Goal: Book appointment/travel/reservation

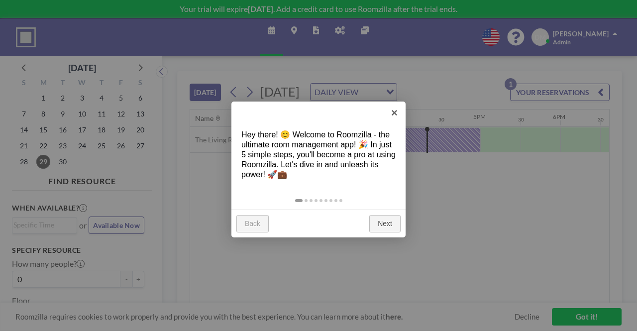
scroll to position [0, 1235]
click at [392, 225] on link "Next" at bounding box center [384, 224] width 31 height 18
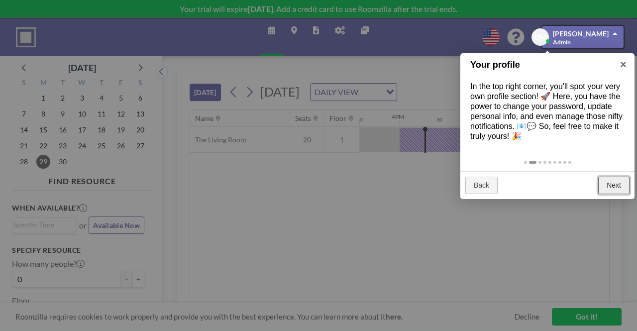
click at [617, 178] on link "Next" at bounding box center [613, 186] width 31 height 18
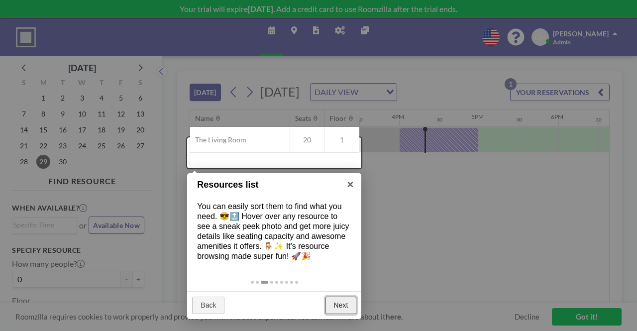
click at [339, 306] on link "Next" at bounding box center [341, 306] width 31 height 18
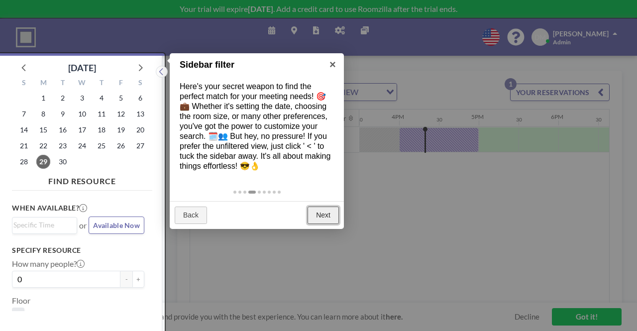
scroll to position [2, 0]
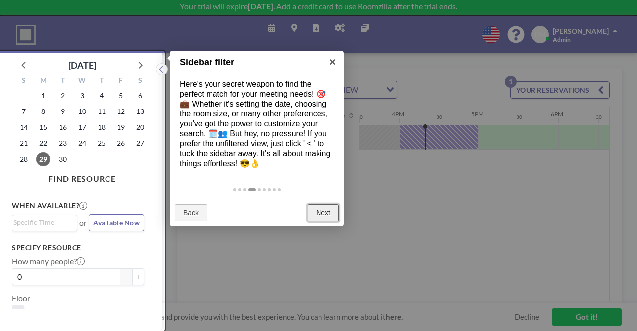
click at [321, 210] on link "Next" at bounding box center [323, 213] width 31 height 18
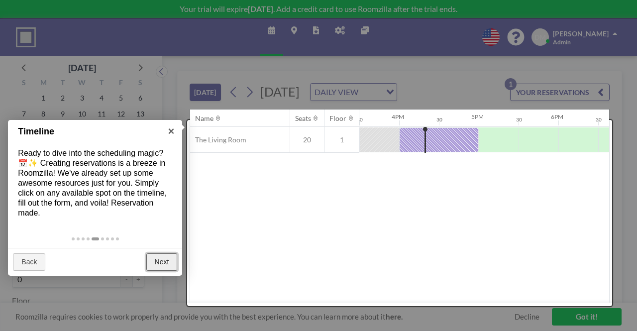
click at [162, 264] on link "Next" at bounding box center [161, 262] width 31 height 18
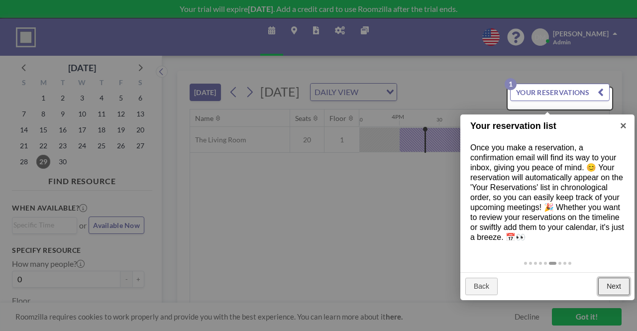
click at [619, 281] on link "Next" at bounding box center [613, 287] width 31 height 18
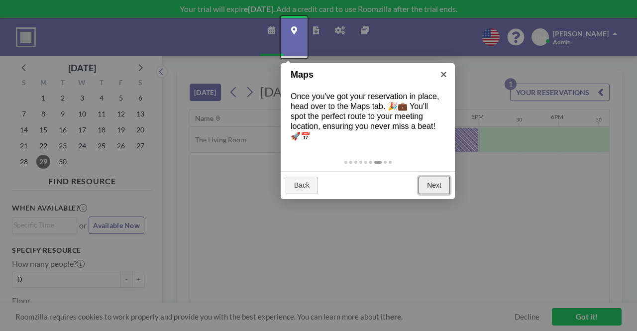
click at [433, 180] on link "Next" at bounding box center [434, 186] width 31 height 18
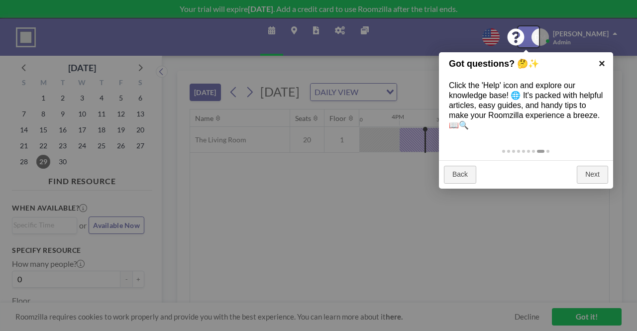
click at [602, 60] on link "×" at bounding box center [602, 63] width 22 height 22
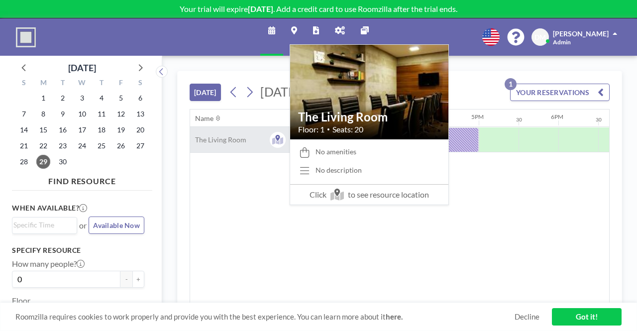
click at [236, 144] on span "The Living Room" at bounding box center [218, 139] width 56 height 9
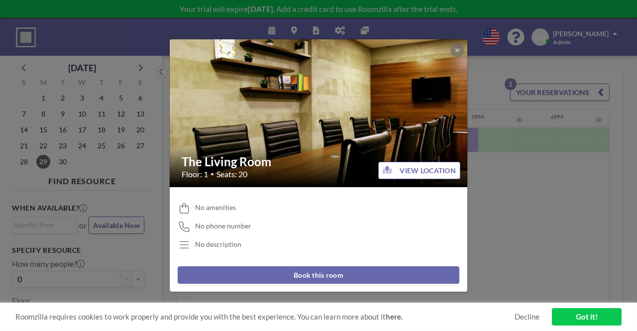
click at [335, 273] on button "Book this room" at bounding box center [319, 274] width 282 height 17
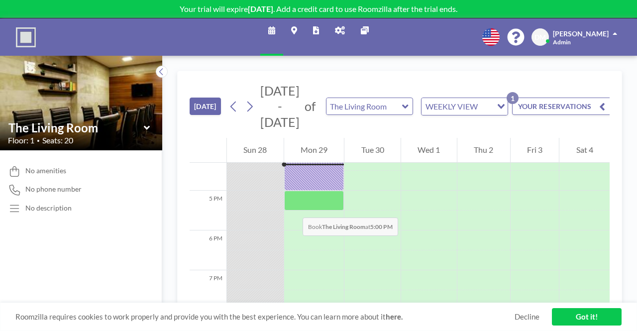
scroll to position [647, 0]
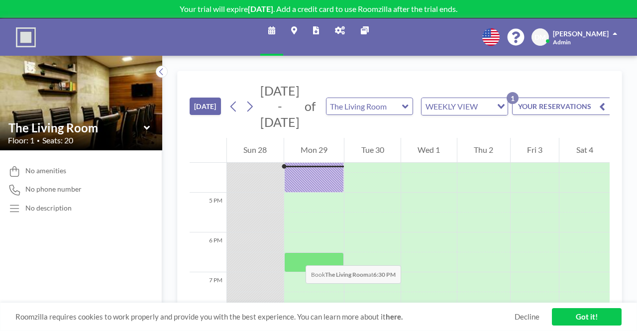
click at [296, 255] on div at bounding box center [314, 262] width 60 height 20
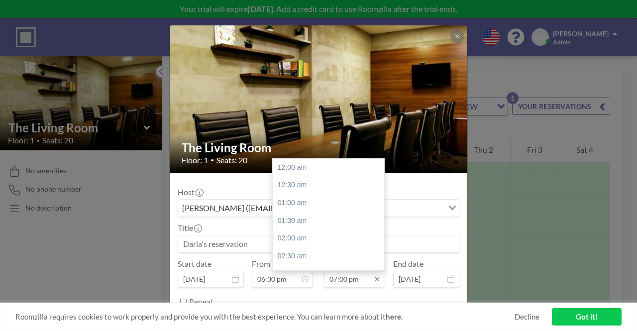
scroll to position [674, 0]
click at [290, 200] on div "08:00 pm" at bounding box center [331, 203] width 116 height 18
type input "08:00 pm"
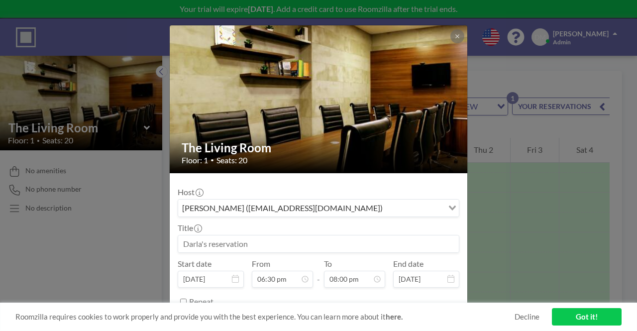
drag, startPoint x: 255, startPoint y: 239, endPoint x: 450, endPoint y: 280, distance: 199.4
click at [261, 239] on input at bounding box center [318, 243] width 281 height 17
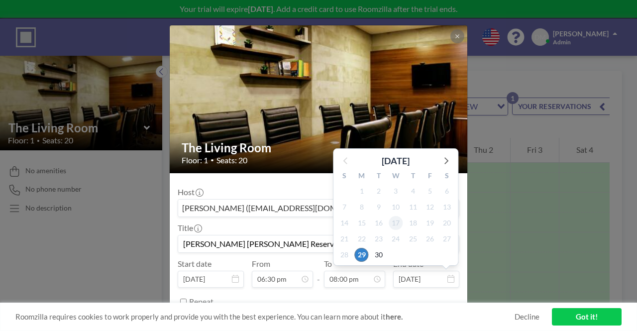
scroll to position [36, 0]
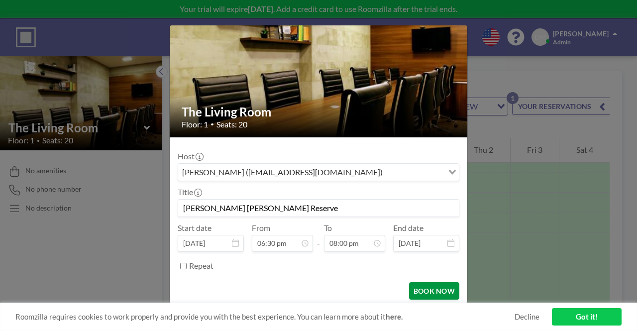
type input "[PERSON_NAME] [PERSON_NAME] Reserve"
click at [426, 290] on button "BOOK NOW" at bounding box center [434, 290] width 50 height 17
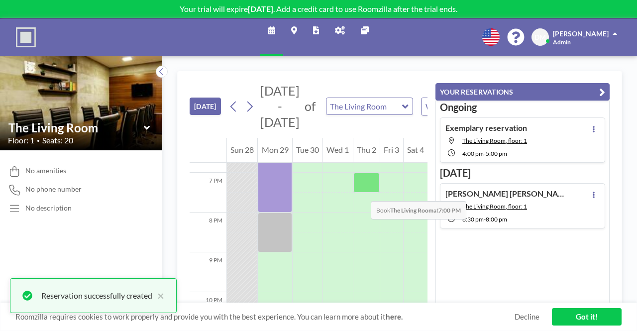
scroll to position [697, 0]
